Goal: Check status

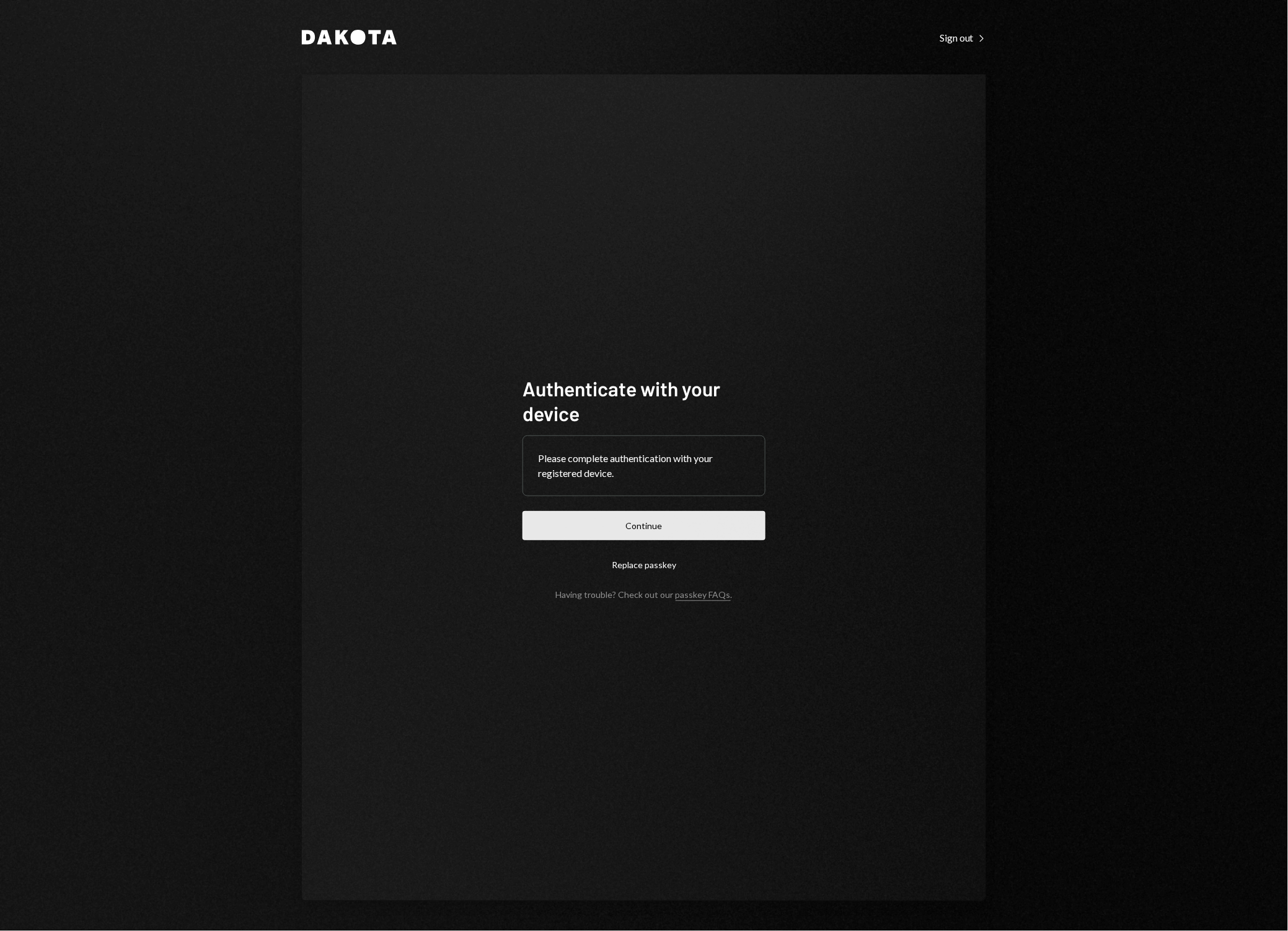
click at [695, 533] on button "Continue" at bounding box center [643, 525] width 243 height 29
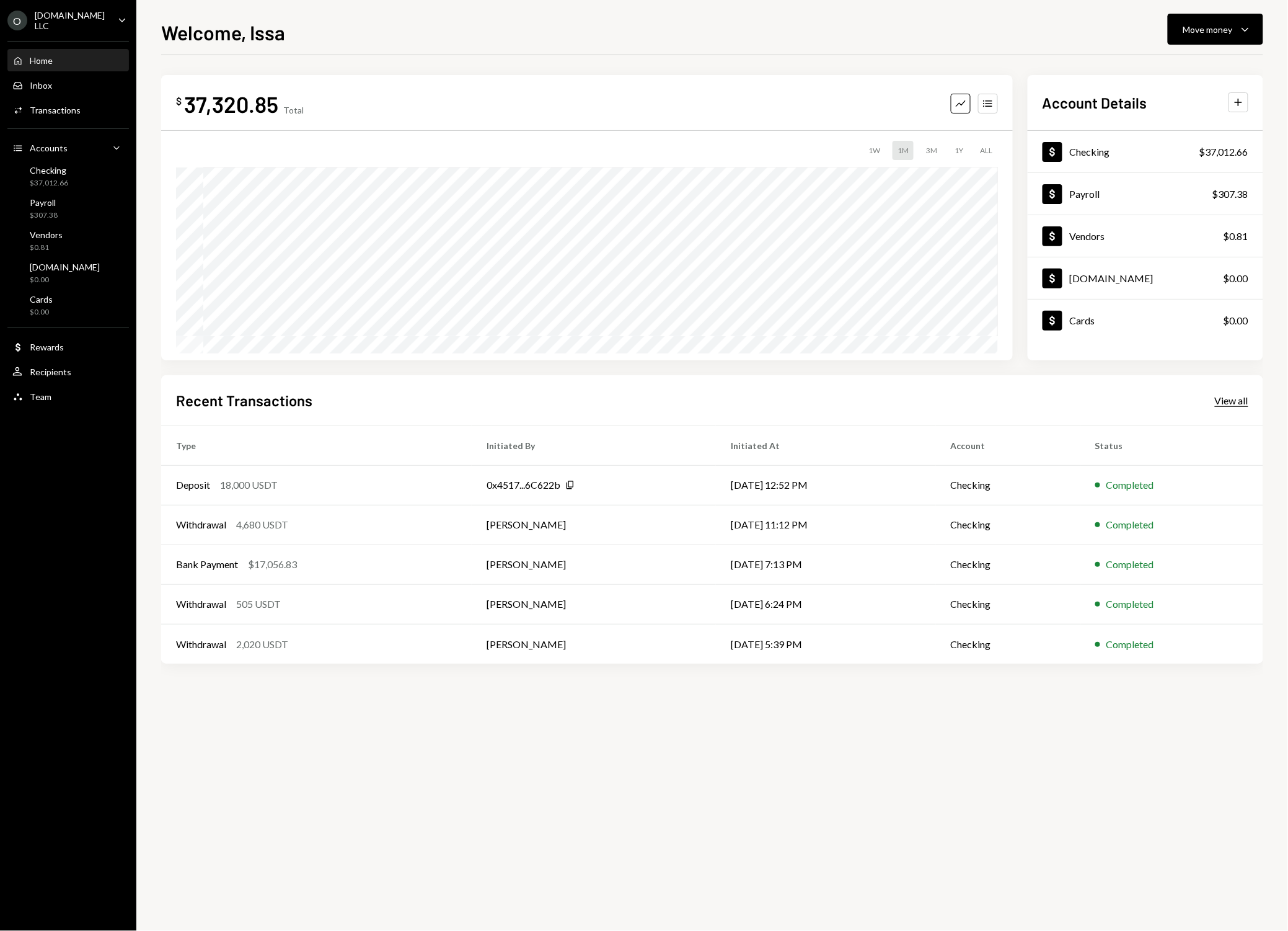
click at [1230, 395] on div "View all" at bounding box center [1232, 401] width 34 height 12
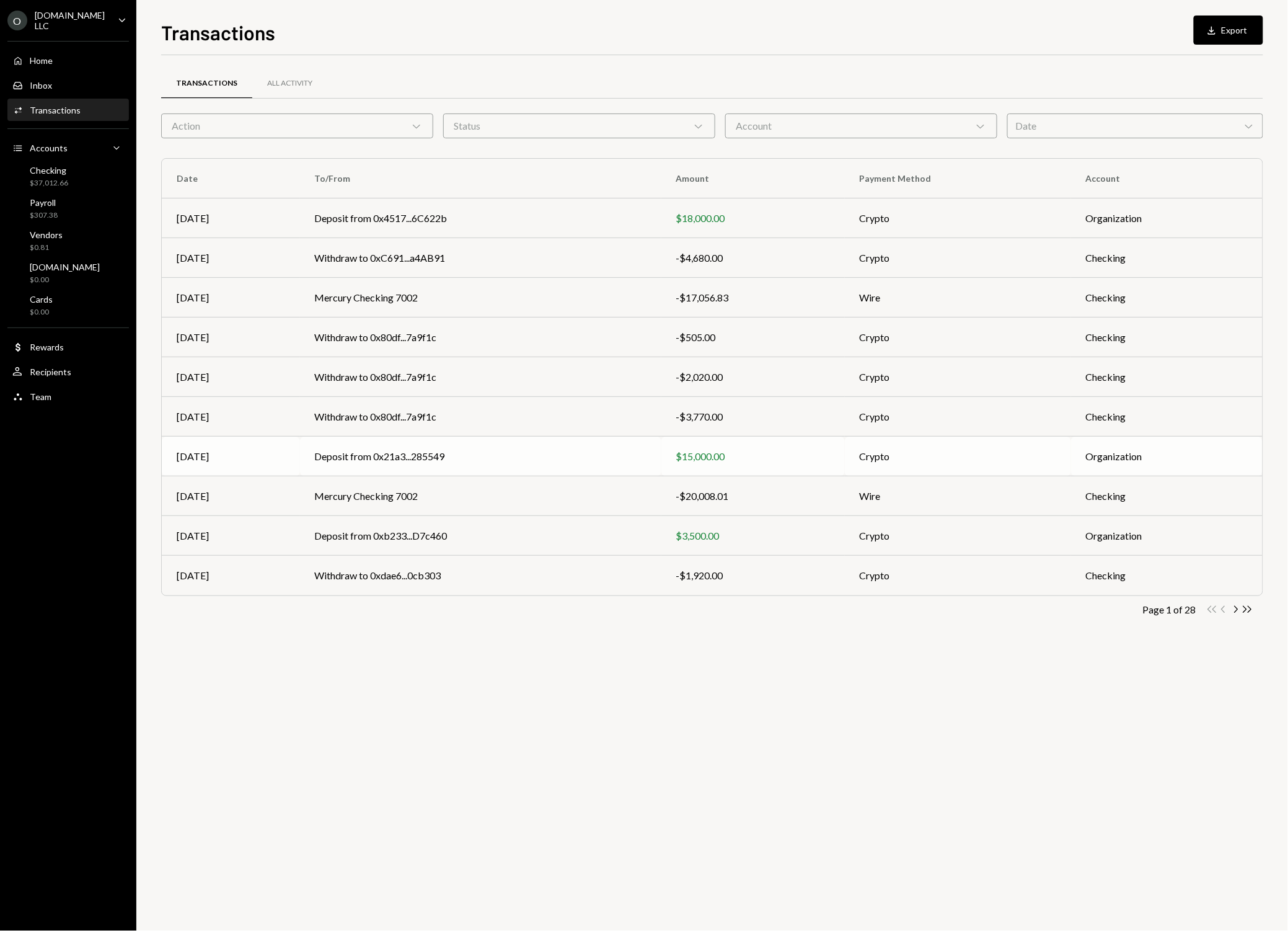
click at [915, 452] on td "Crypto" at bounding box center [958, 456] width 226 height 40
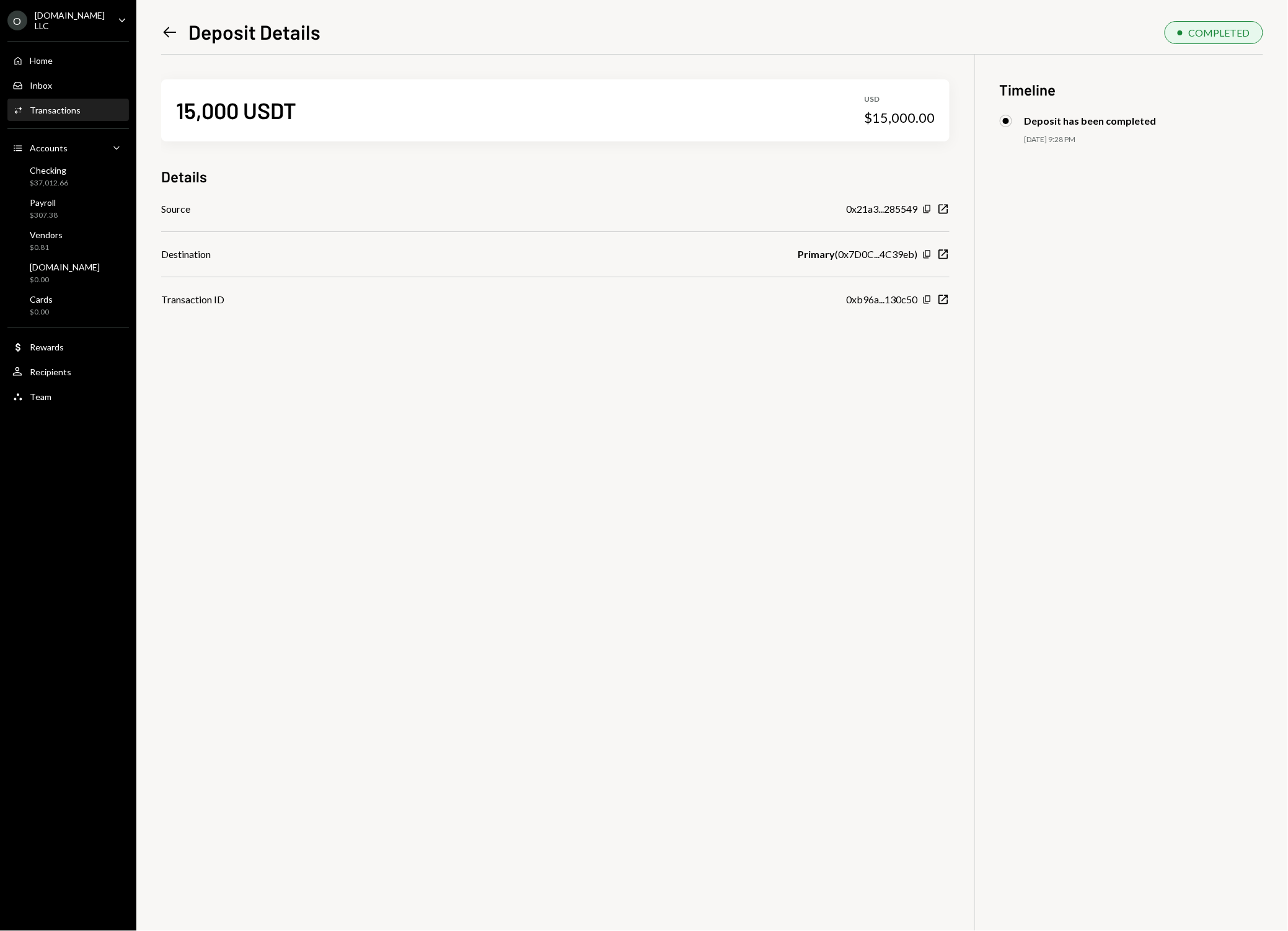
click at [172, 33] on icon at bounding box center [170, 32] width 13 height 11
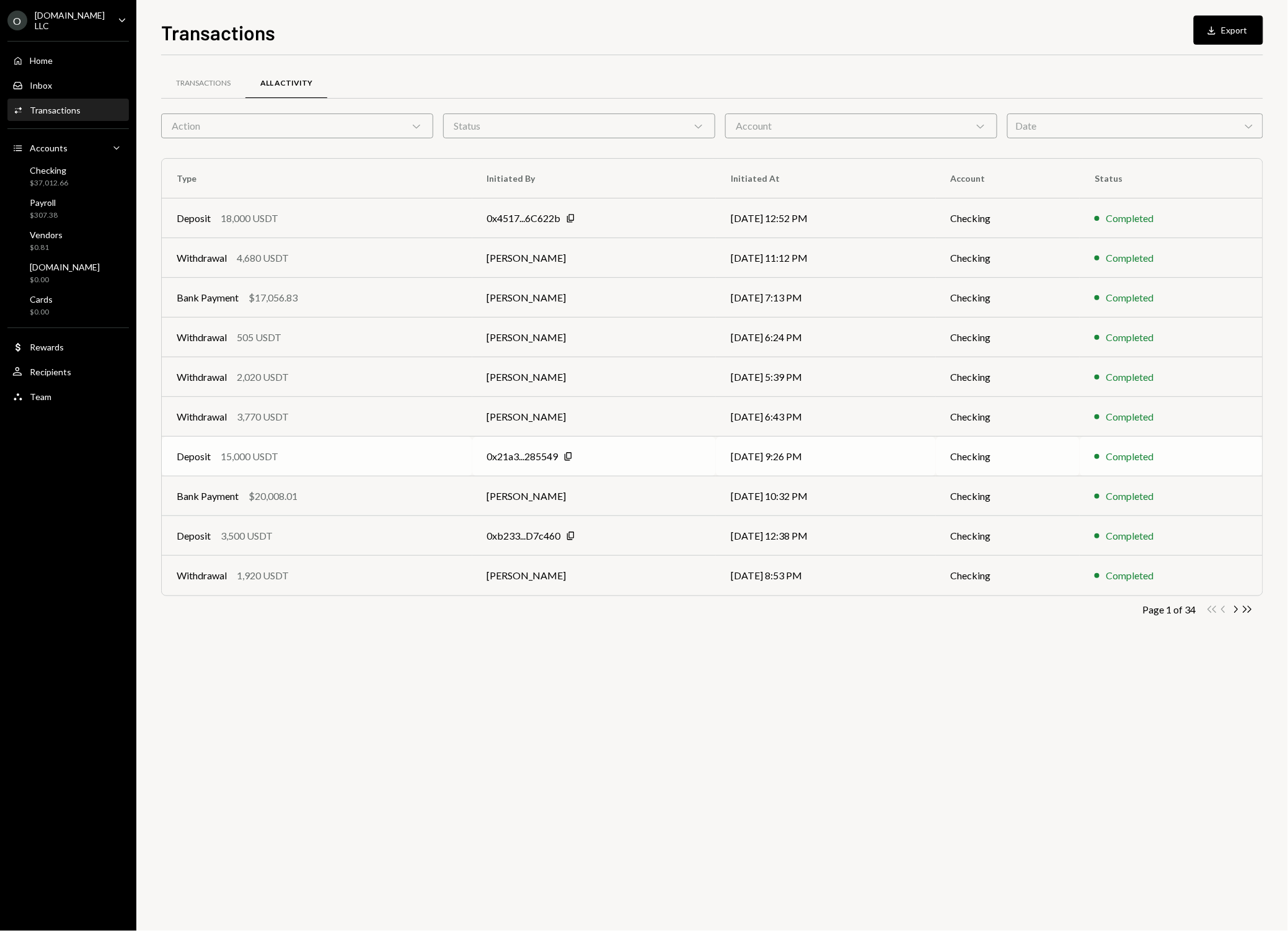
click at [337, 466] on td "Deposit 15,000 USDT" at bounding box center [317, 456] width 311 height 40
